Goal: Transaction & Acquisition: Register for event/course

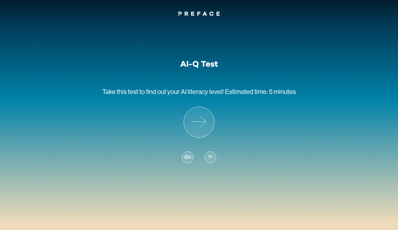
scroll to position [15, 0]
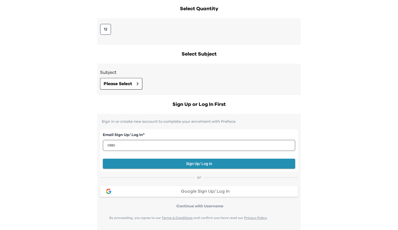
scroll to position [85, 0]
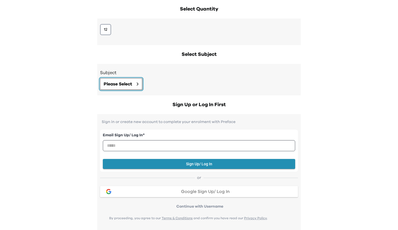
click at [141, 85] on button "Please Select" at bounding box center [121, 84] width 42 height 12
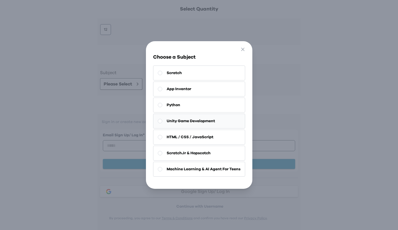
click at [209, 117] on button "Unity Game Development" at bounding box center [199, 121] width 92 height 15
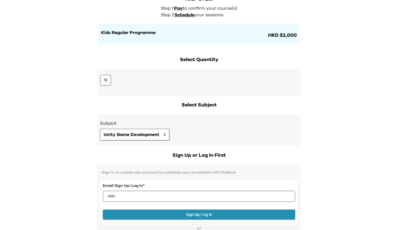
scroll to position [0, 0]
